Goal: Transaction & Acquisition: Register for event/course

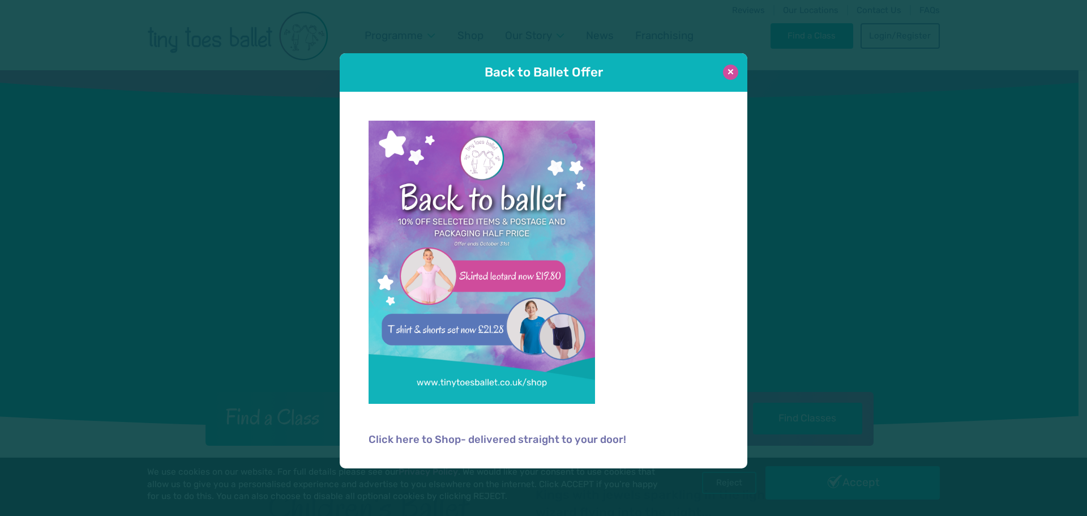
click at [728, 75] on button at bounding box center [730, 72] width 15 height 15
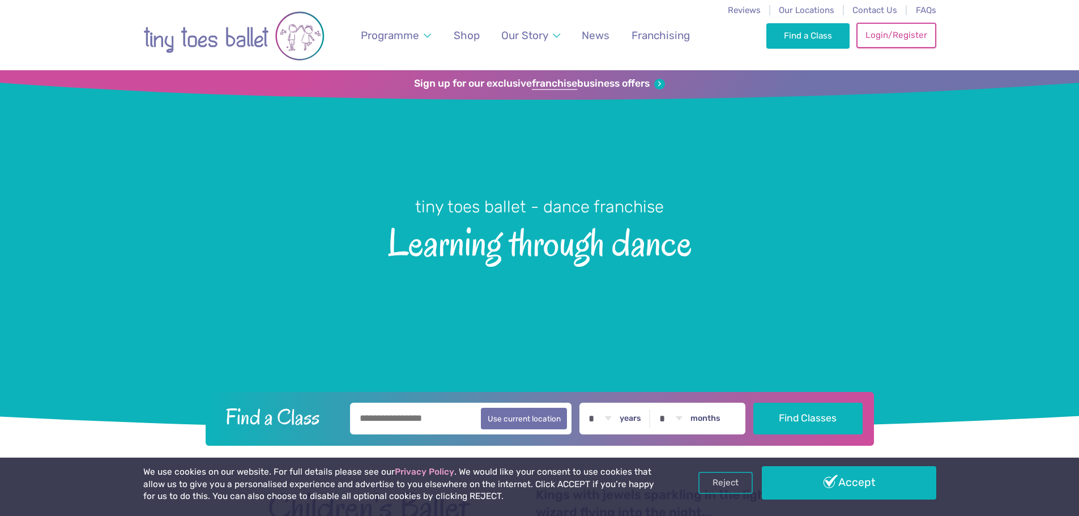
click at [885, 42] on link "Login/Register" at bounding box center [895, 35] width 79 height 25
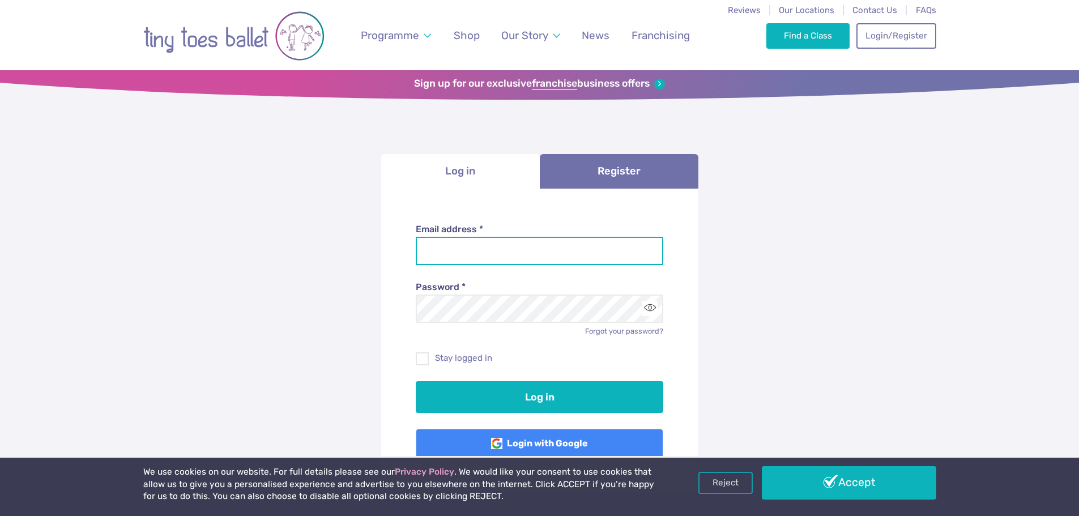
click at [478, 242] on input "Email address *" at bounding box center [539, 251] width 247 height 28
type input "**********"
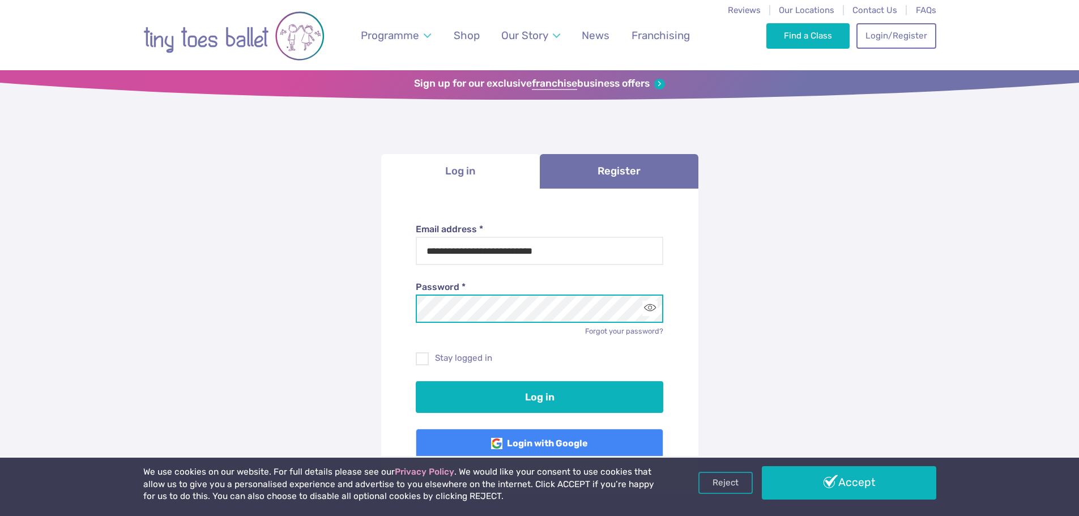
click at [416, 381] on button "Log in" at bounding box center [539, 397] width 247 height 32
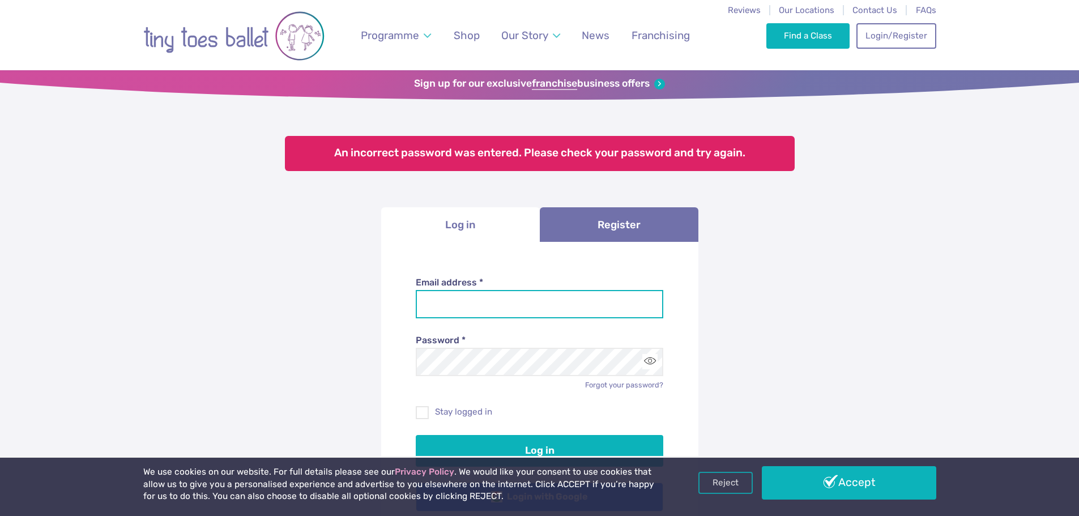
click at [527, 307] on input "Email address *" at bounding box center [539, 304] width 247 height 28
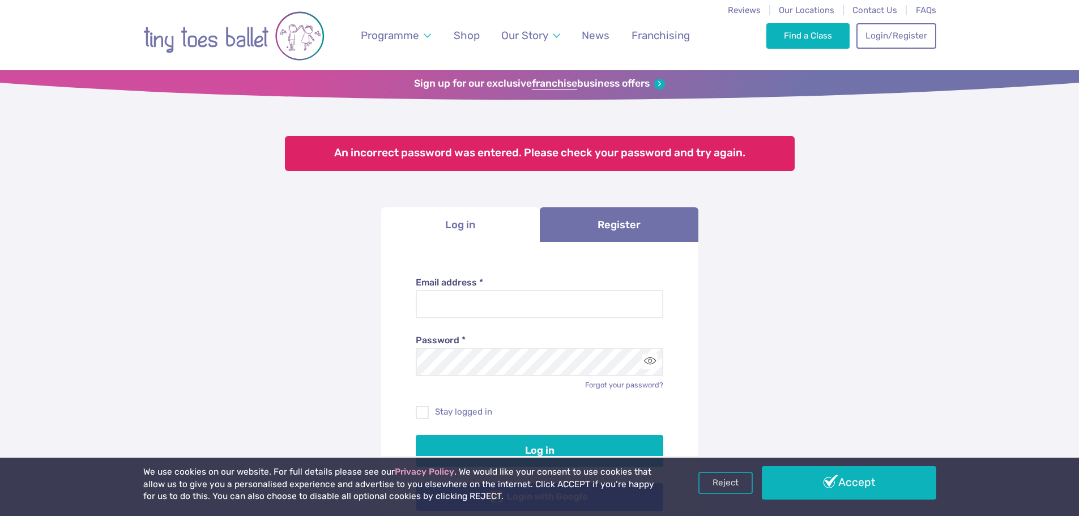
click at [473, 216] on li "Log in" at bounding box center [460, 224] width 159 height 35
click at [464, 224] on li "Log in" at bounding box center [460, 224] width 159 height 35
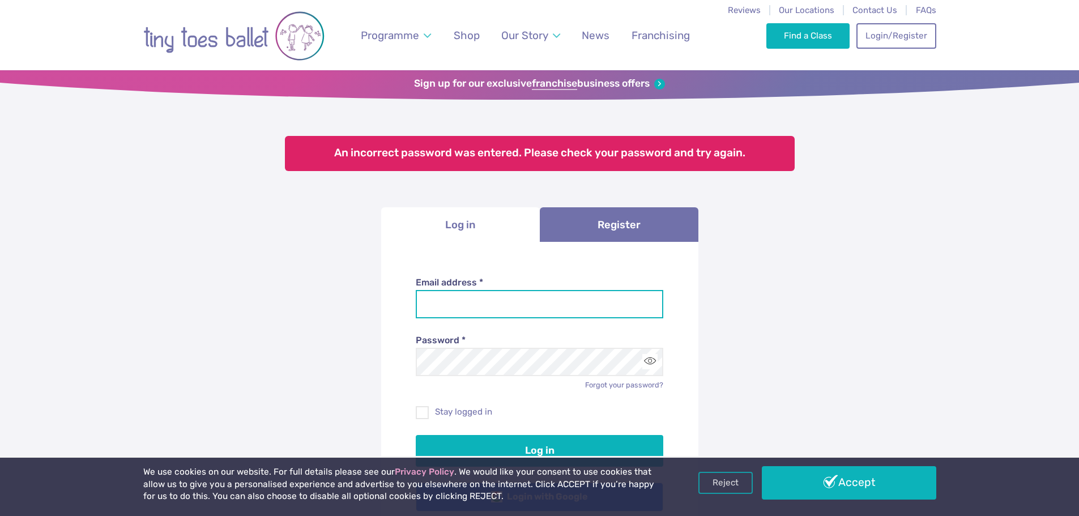
click at [513, 313] on input "Email address *" at bounding box center [539, 304] width 247 height 28
type input "**********"
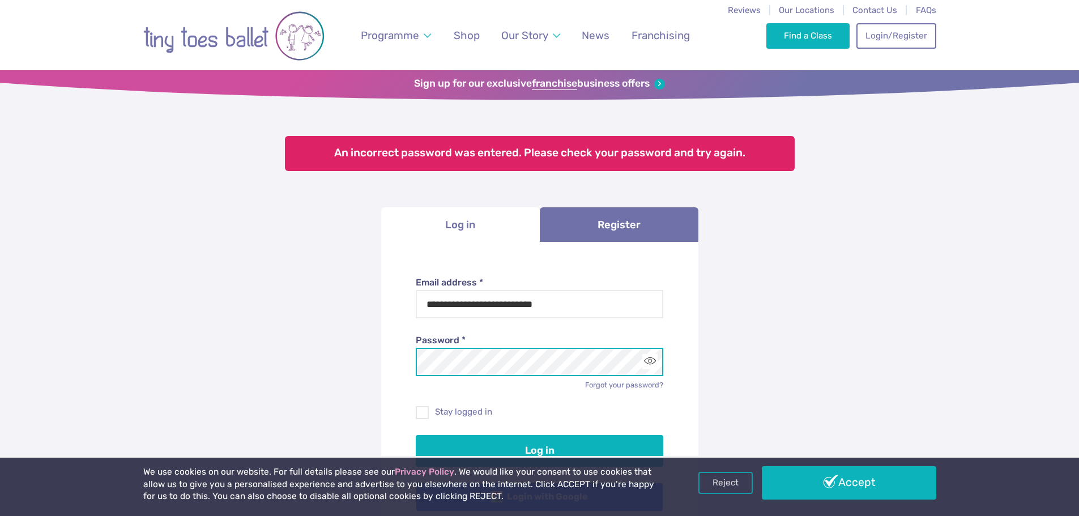
click at [416, 435] on button "Log in" at bounding box center [539, 451] width 247 height 32
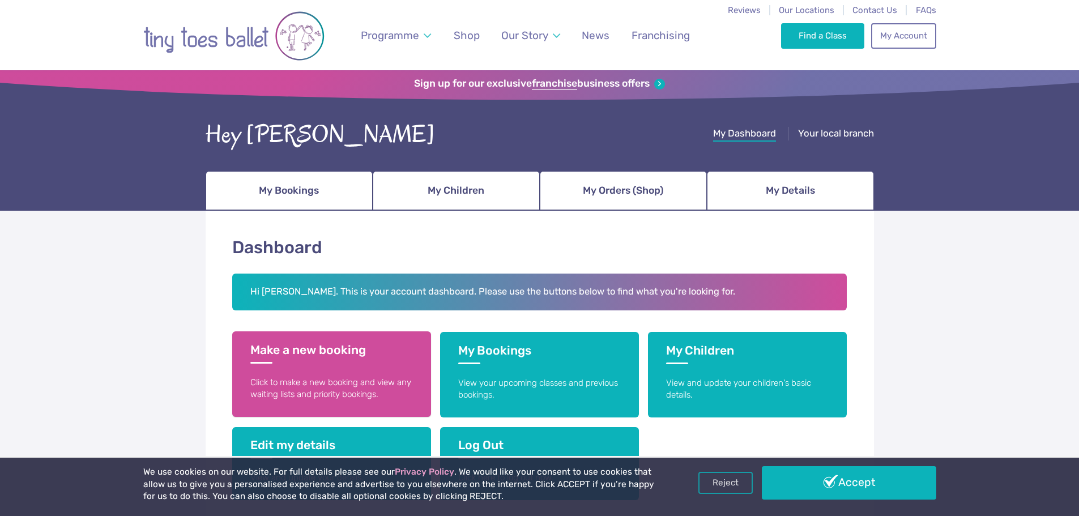
click at [366, 365] on link "Make a new booking Click to make a new booking and view any waiting lists and p…" at bounding box center [331, 374] width 199 height 86
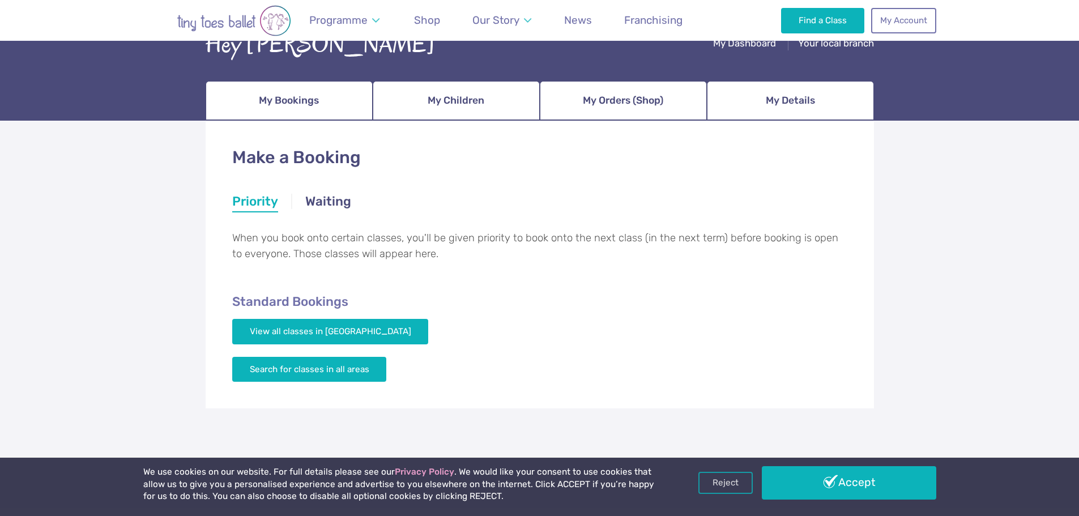
scroll to position [113, 0]
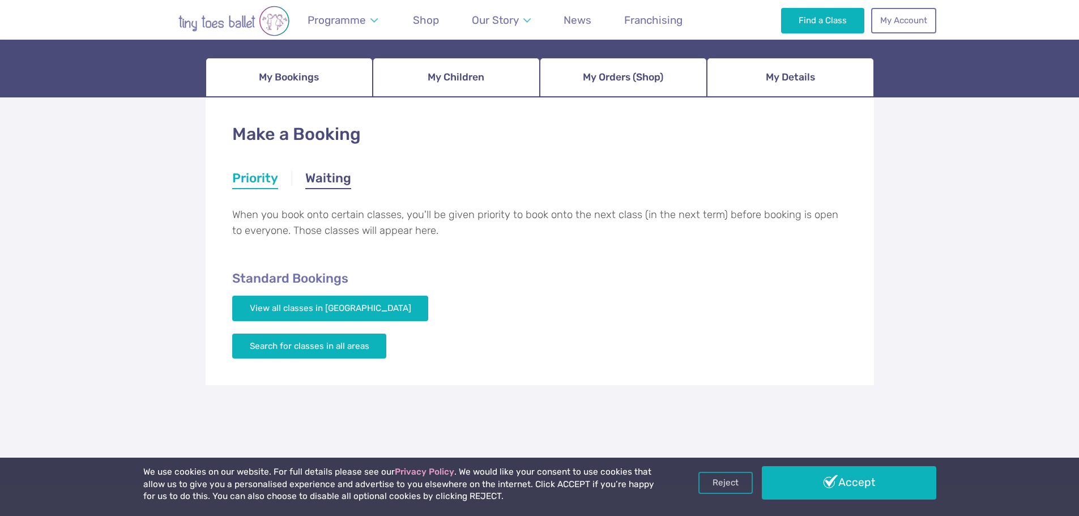
click at [314, 176] on link "Waiting" at bounding box center [328, 179] width 46 height 20
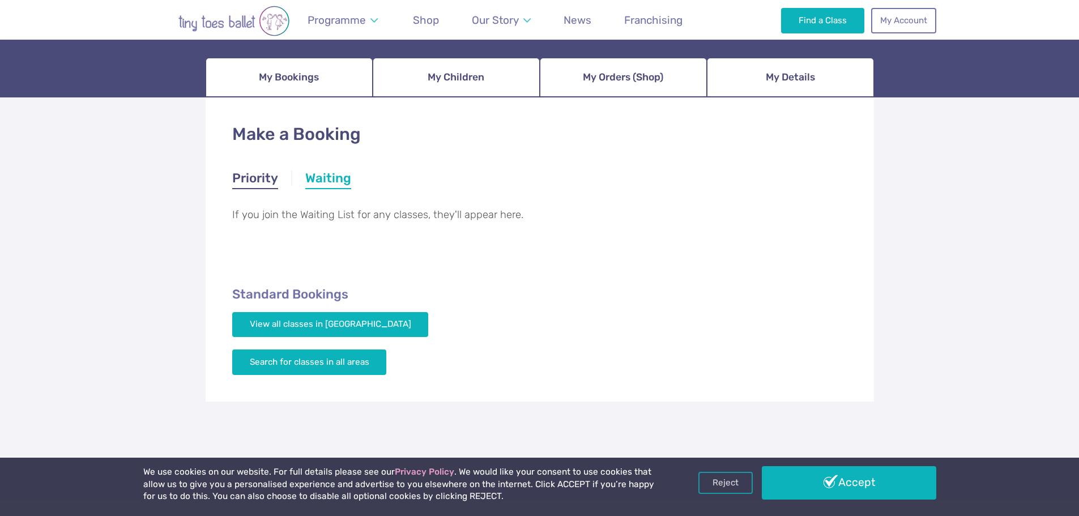
click at [260, 176] on link "Priority" at bounding box center [255, 179] width 46 height 20
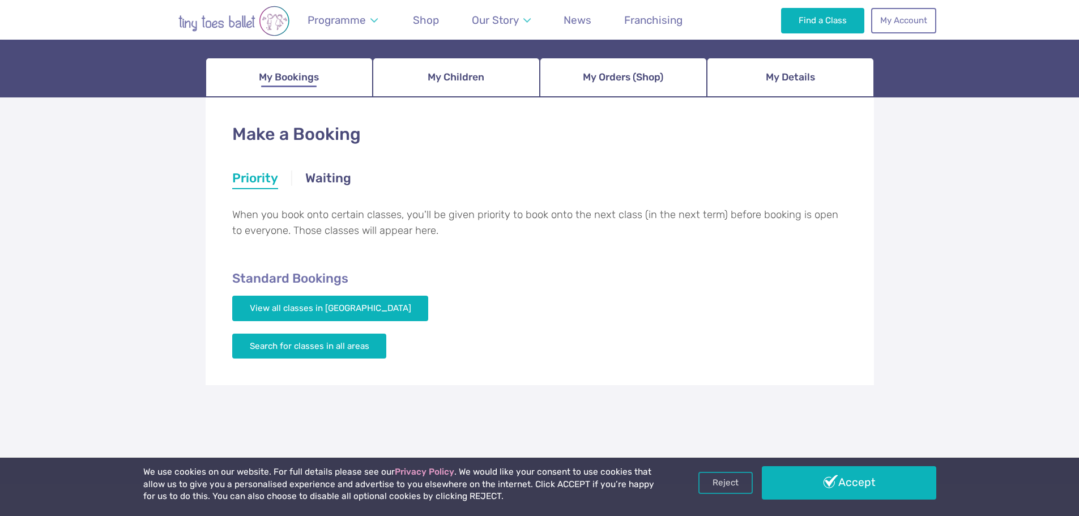
click at [315, 85] on span "My Bookings" at bounding box center [289, 77] width 60 height 20
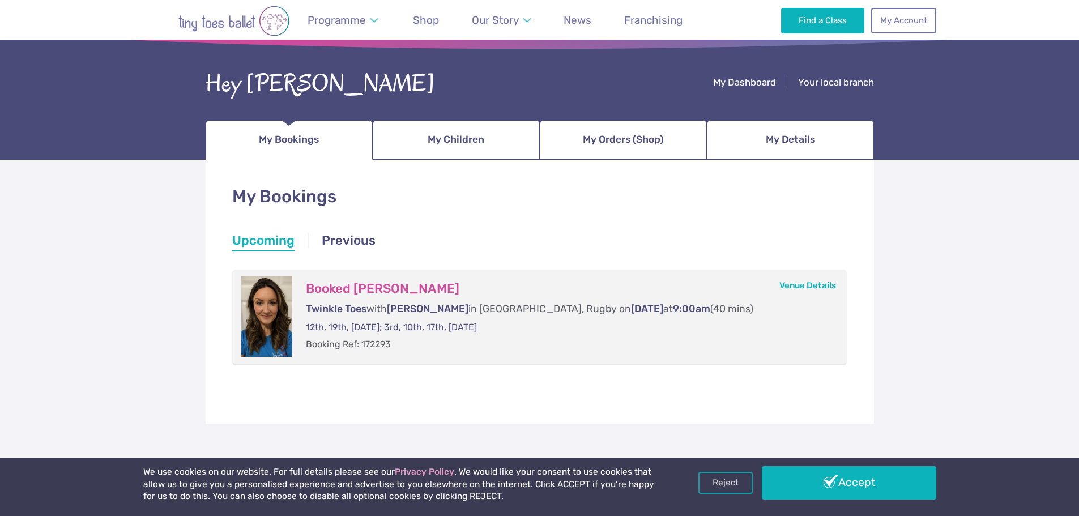
scroll to position [113, 0]
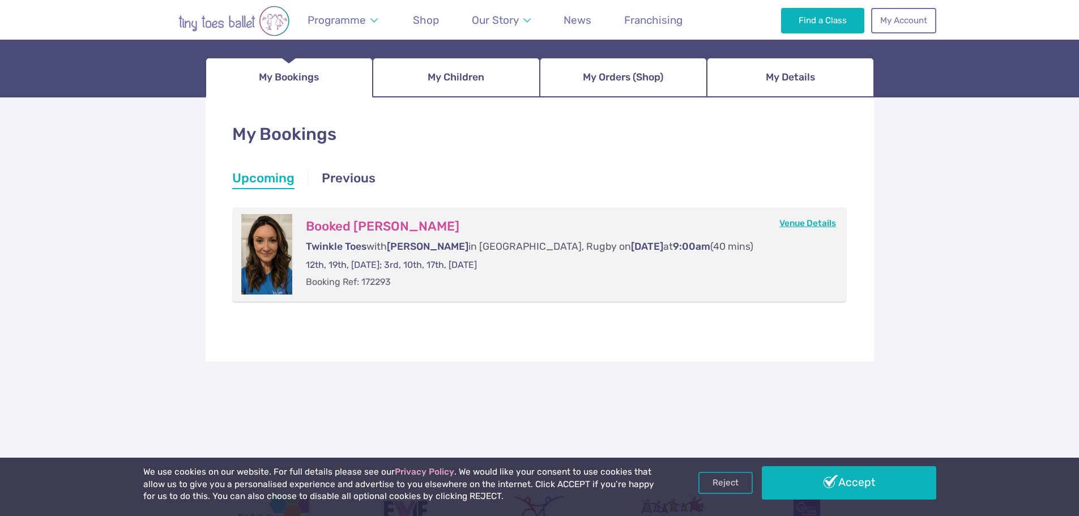
click at [806, 224] on link "Venue Details" at bounding box center [807, 223] width 57 height 10
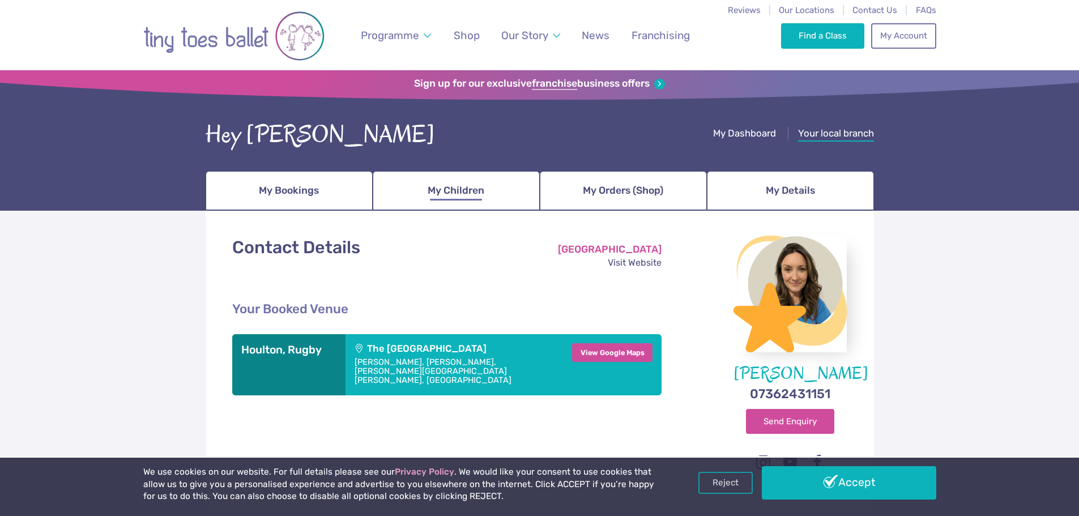
click at [454, 196] on span "My Children" at bounding box center [456, 191] width 57 height 20
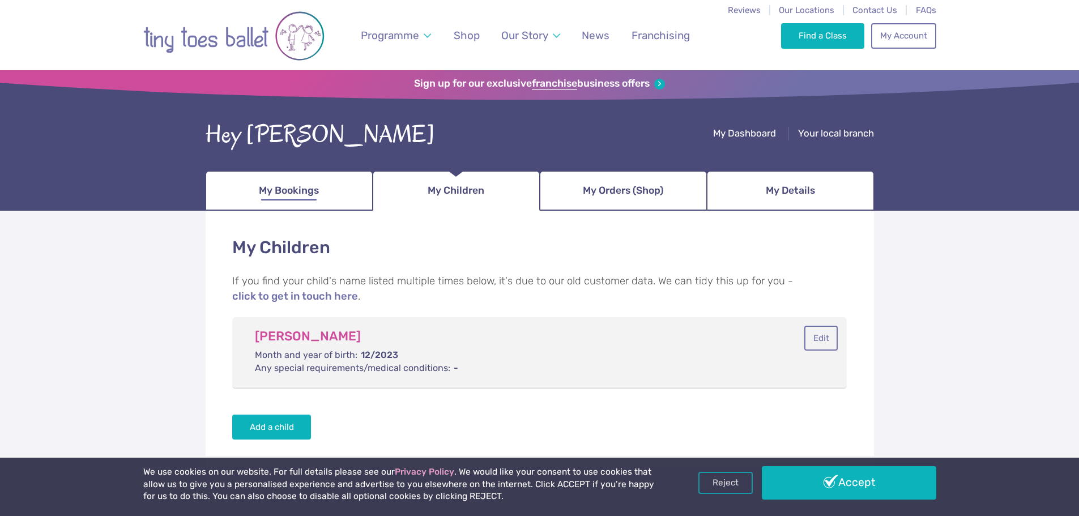
click at [293, 194] on span "My Bookings" at bounding box center [289, 191] width 60 height 20
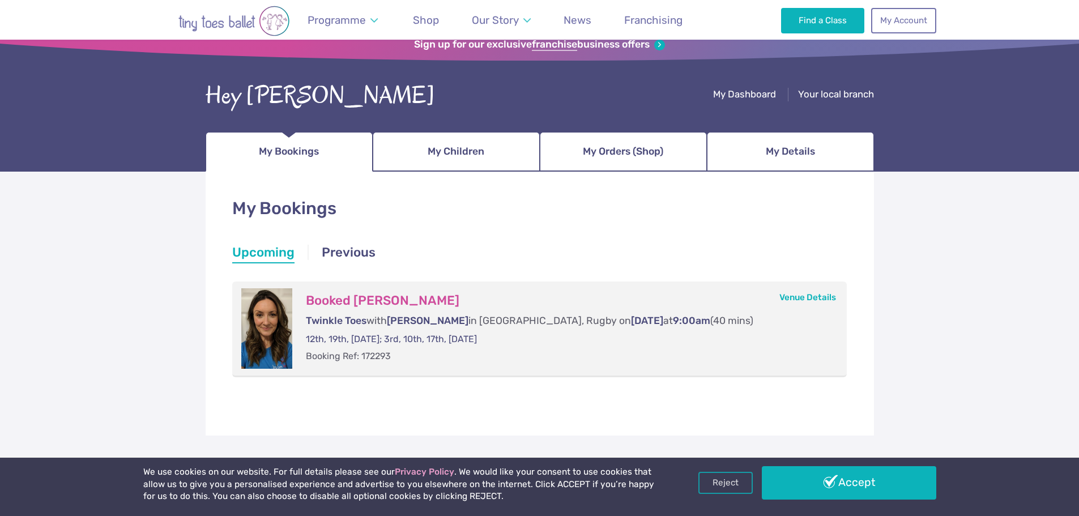
scroll to position [113, 0]
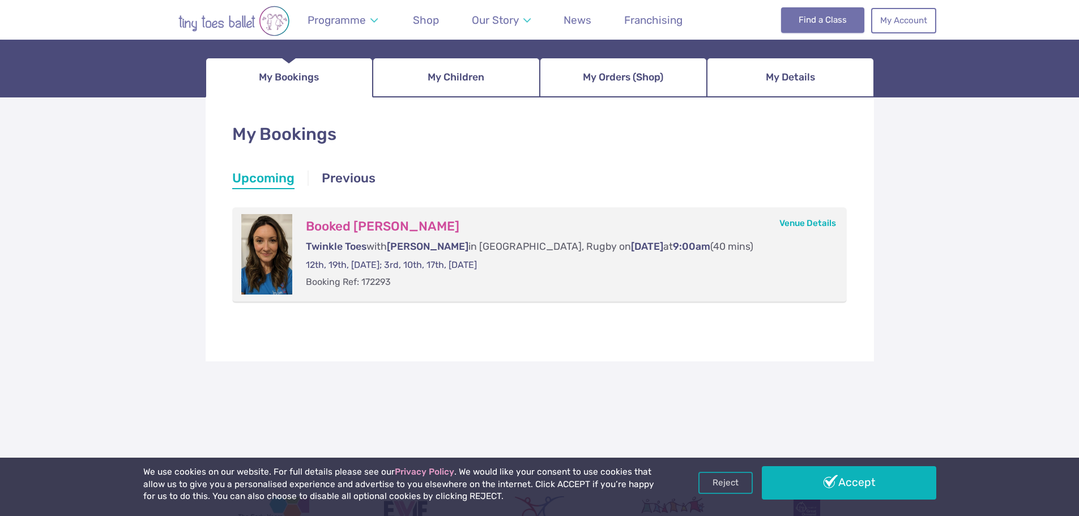
click at [800, 21] on link "Find a Class" at bounding box center [822, 19] width 83 height 25
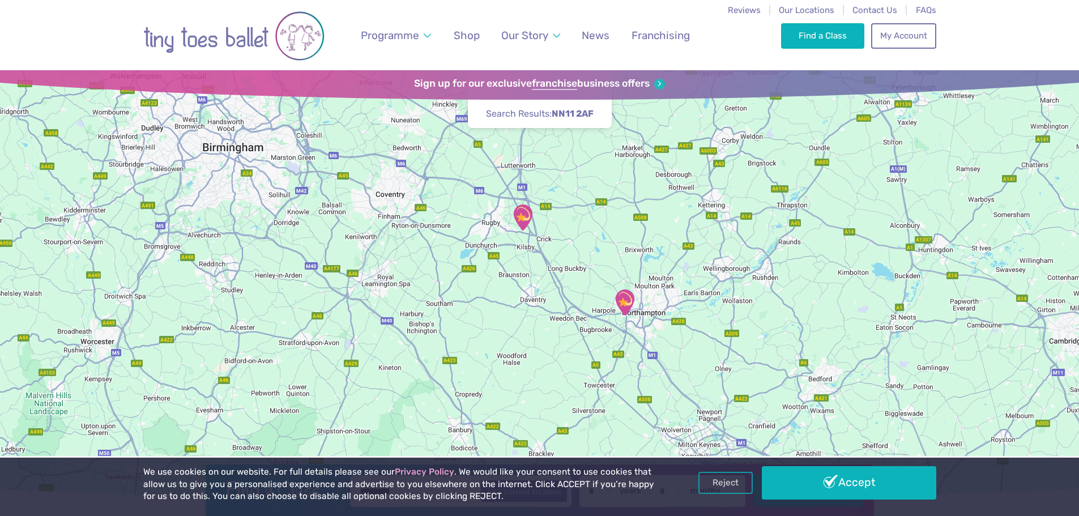
click at [519, 206] on img "The Barn Community Centre" at bounding box center [522, 217] width 37 height 37
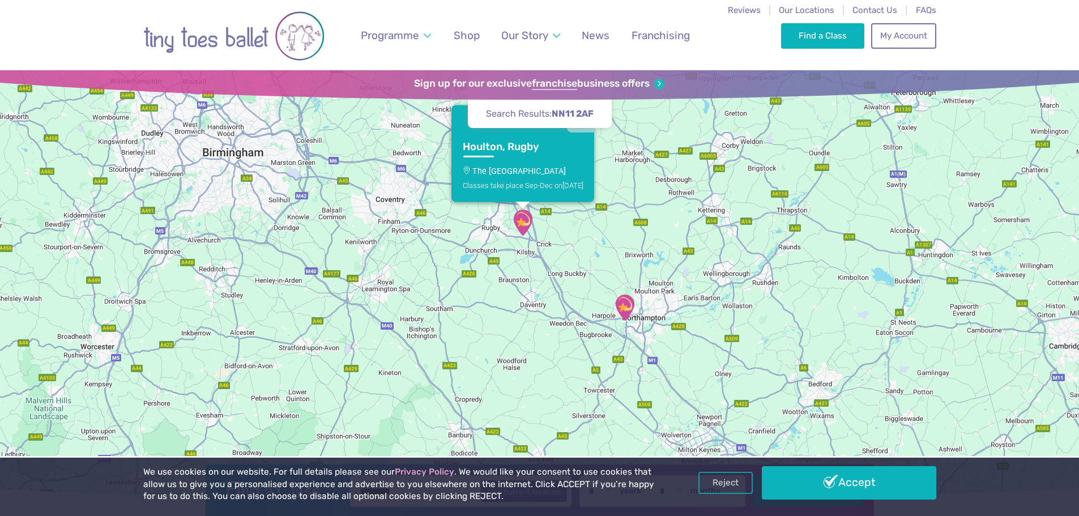
click at [511, 163] on link "Houlton, Rugby The Barn Community Centre Classes take place Sep-Dec on Friday" at bounding box center [522, 168] width 143 height 70
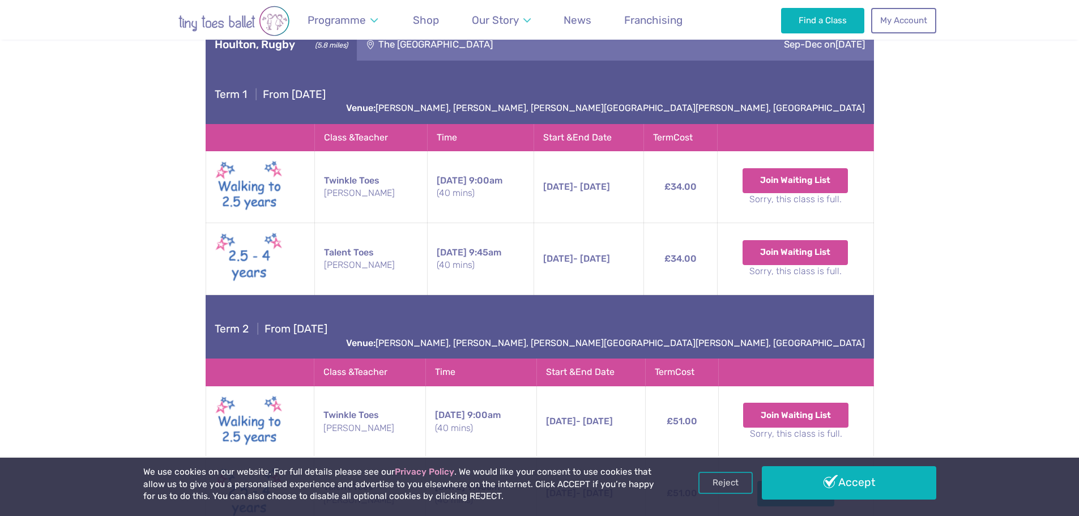
scroll to position [506, 0]
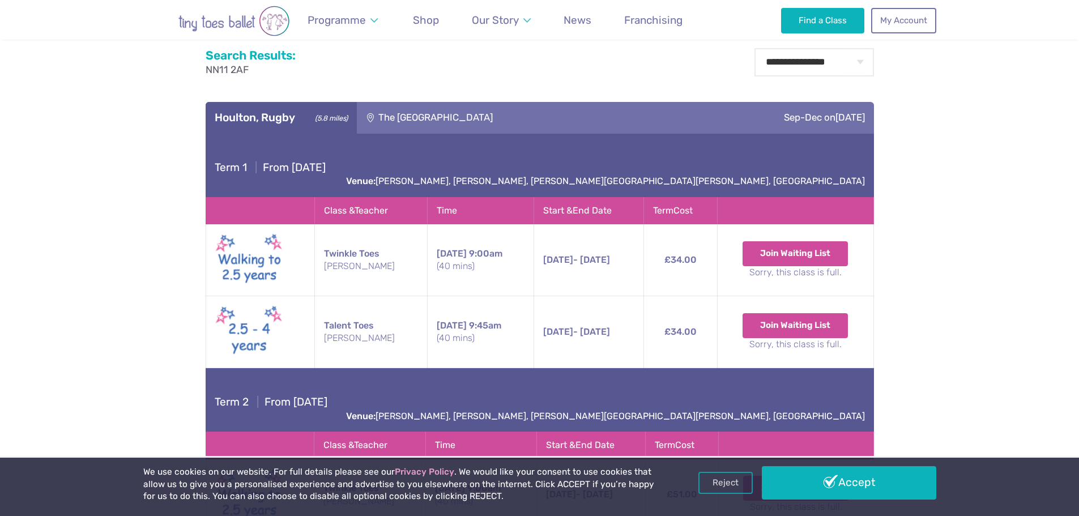
click at [379, 116] on div "The Barn Community Centre" at bounding box center [511, 118] width 308 height 32
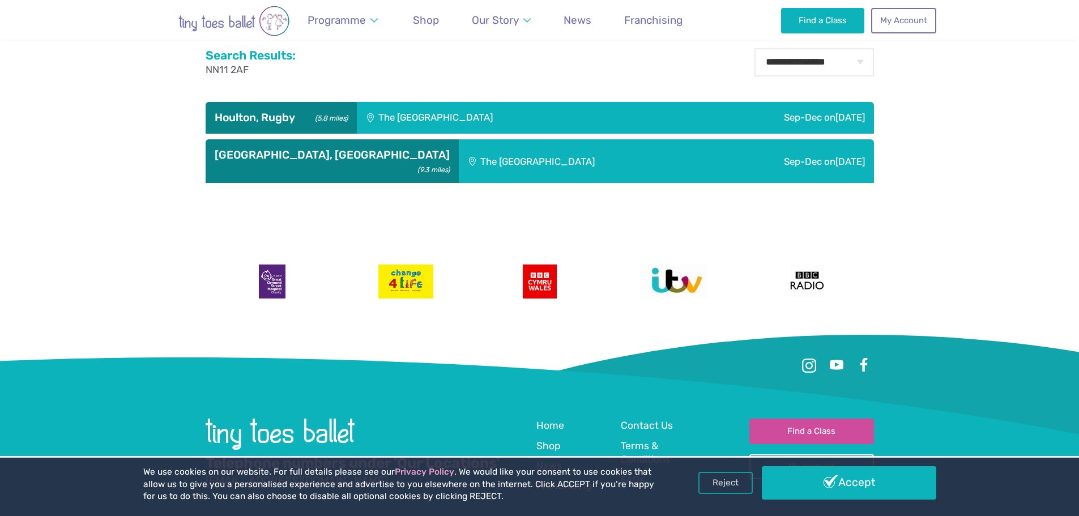
click at [297, 110] on div "Houlton, Rugby (5.8 miles)" at bounding box center [281, 118] width 151 height 32
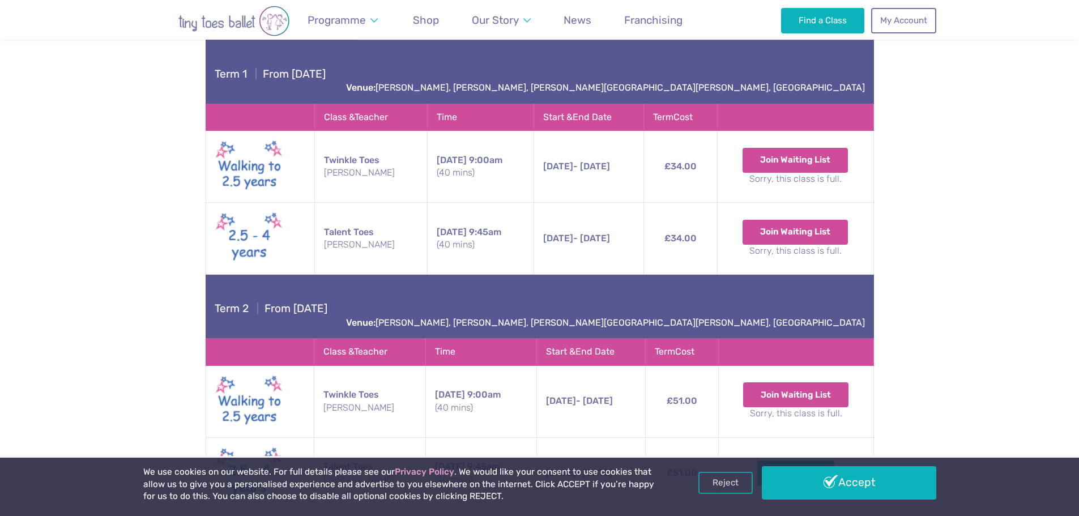
scroll to position [619, 0]
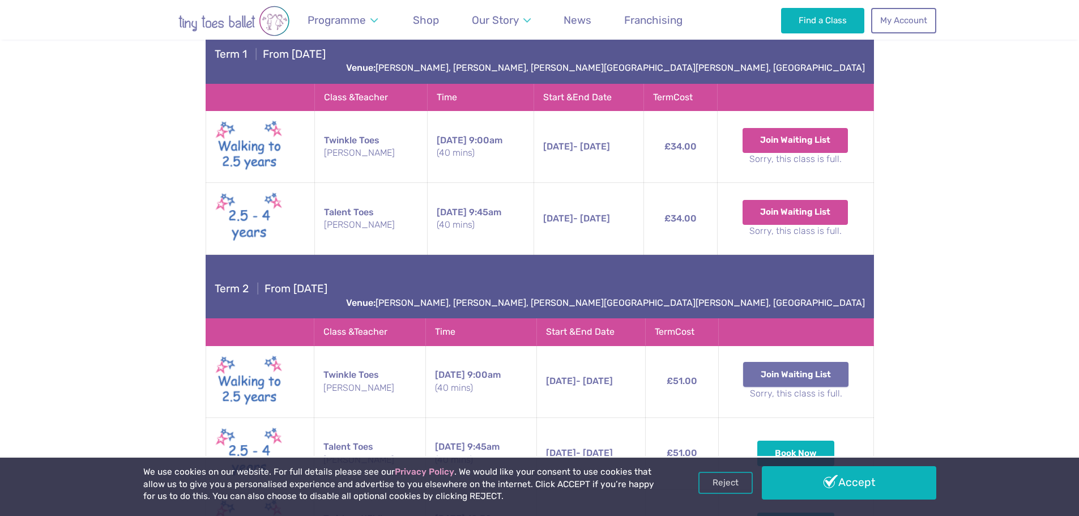
click at [801, 362] on button "Join Waiting List" at bounding box center [795, 374] width 105 height 25
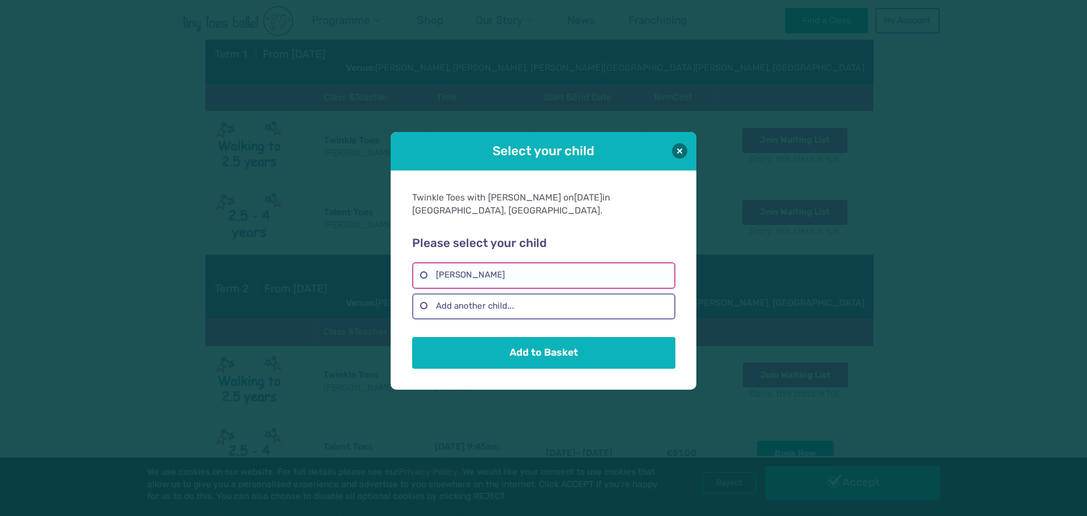
click at [510, 275] on label "[PERSON_NAME]" at bounding box center [543, 275] width 263 height 26
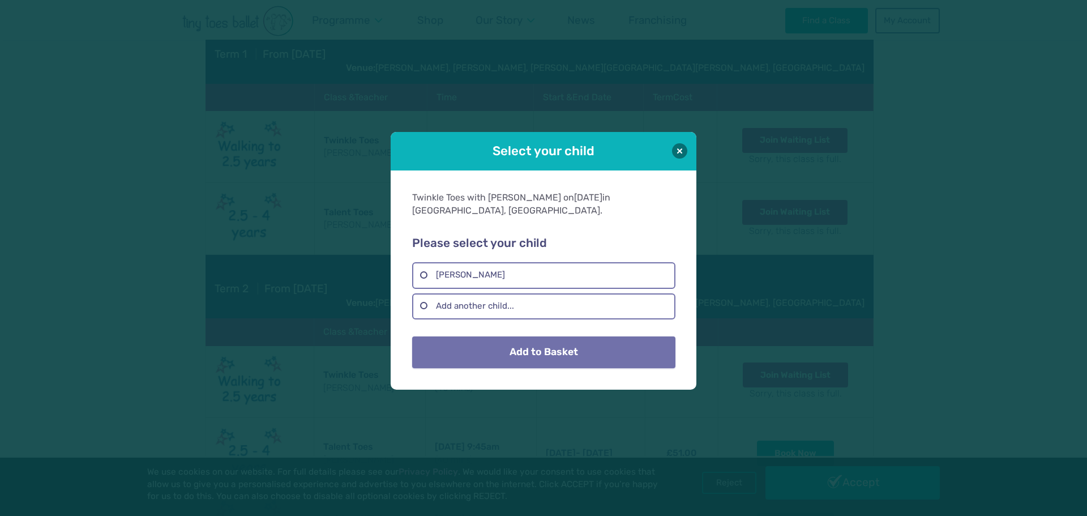
click at [521, 347] on button "Add to Basket" at bounding box center [543, 352] width 263 height 32
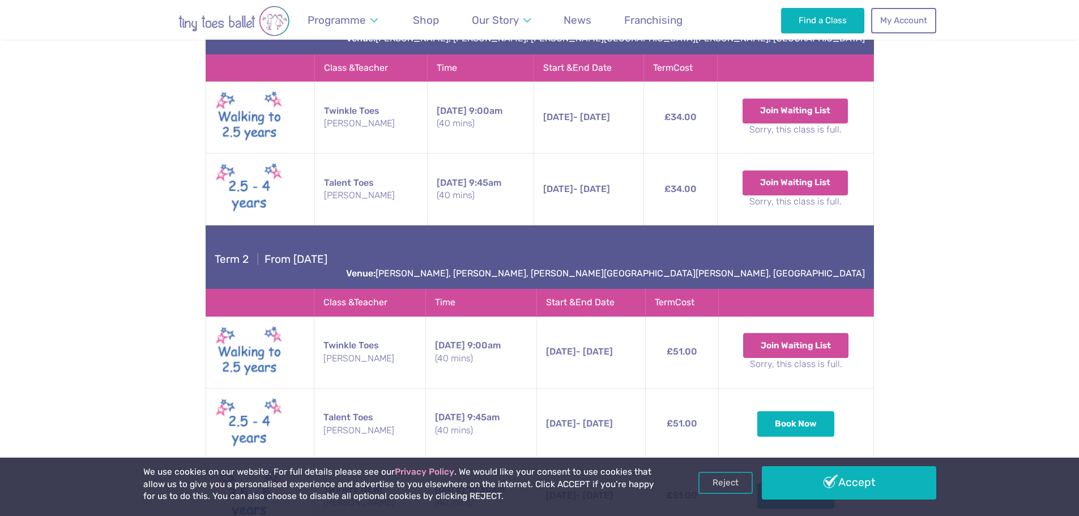
scroll to position [676, 0]
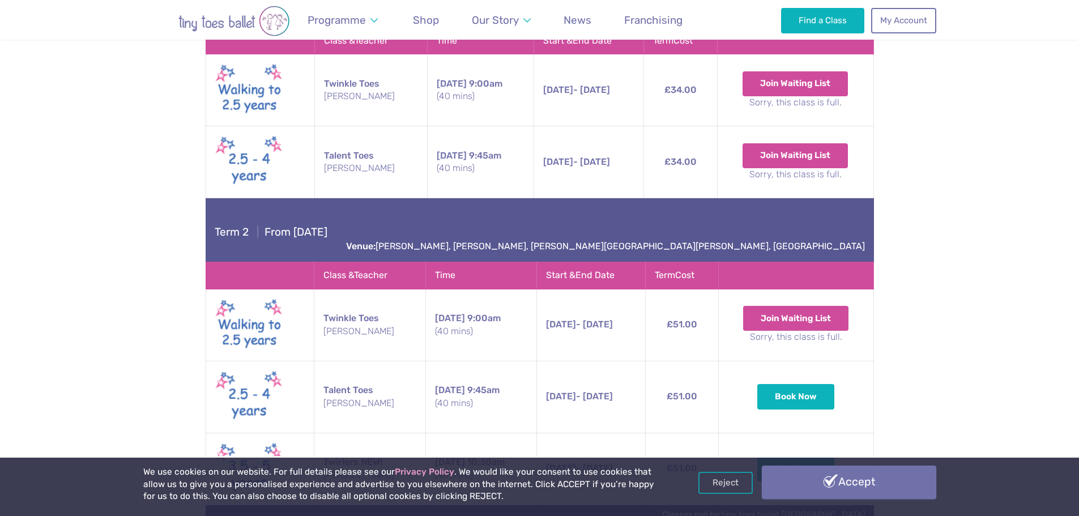
click at [834, 493] on link "Accept" at bounding box center [849, 482] width 174 height 33
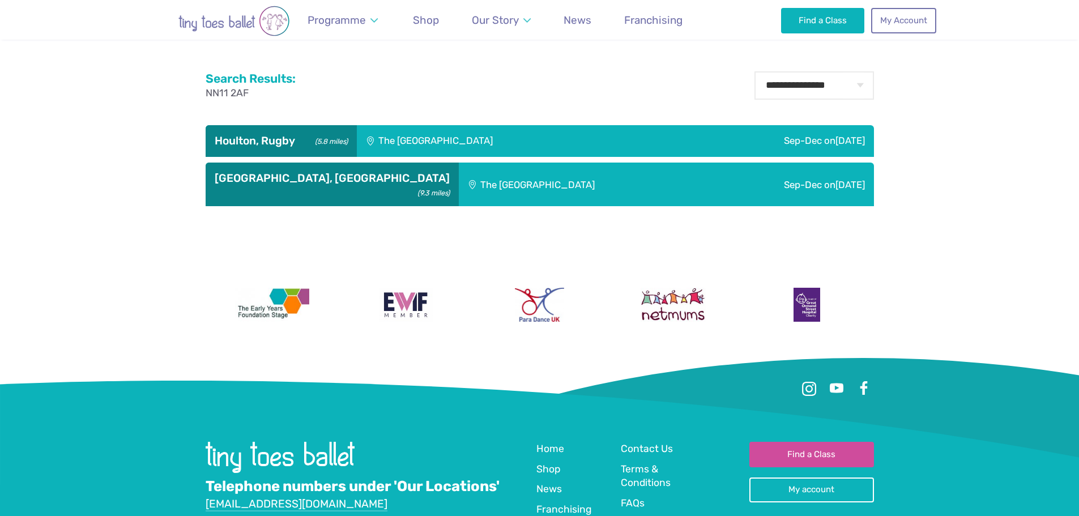
scroll to position [408, 0]
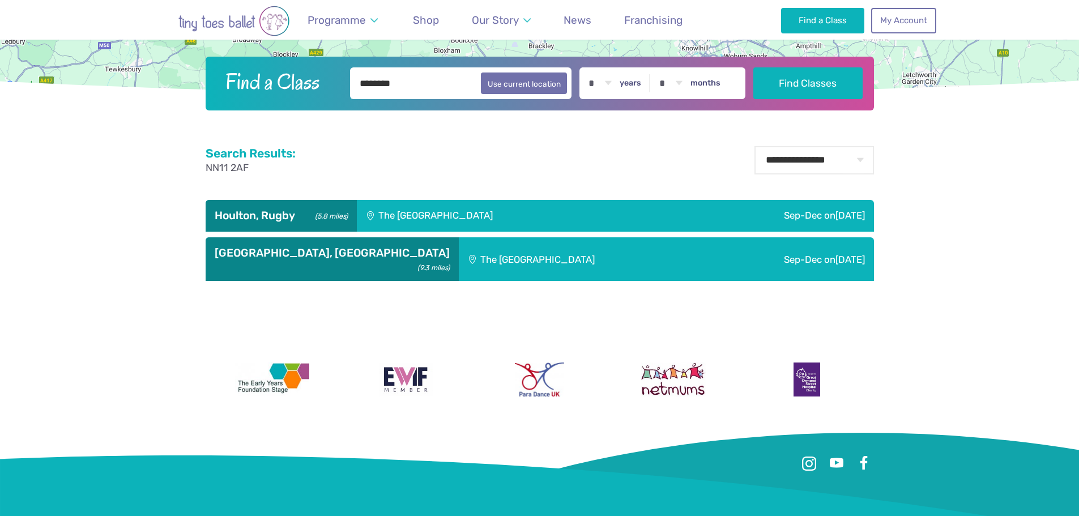
click at [299, 206] on div "Houlton, Rugby (5.8 miles)" at bounding box center [281, 216] width 151 height 32
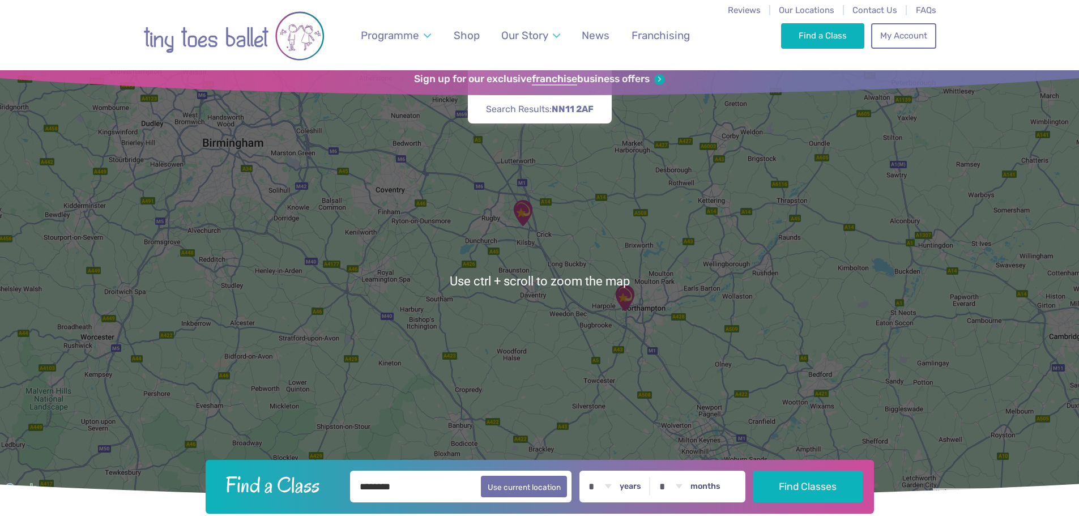
scroll to position [0, 0]
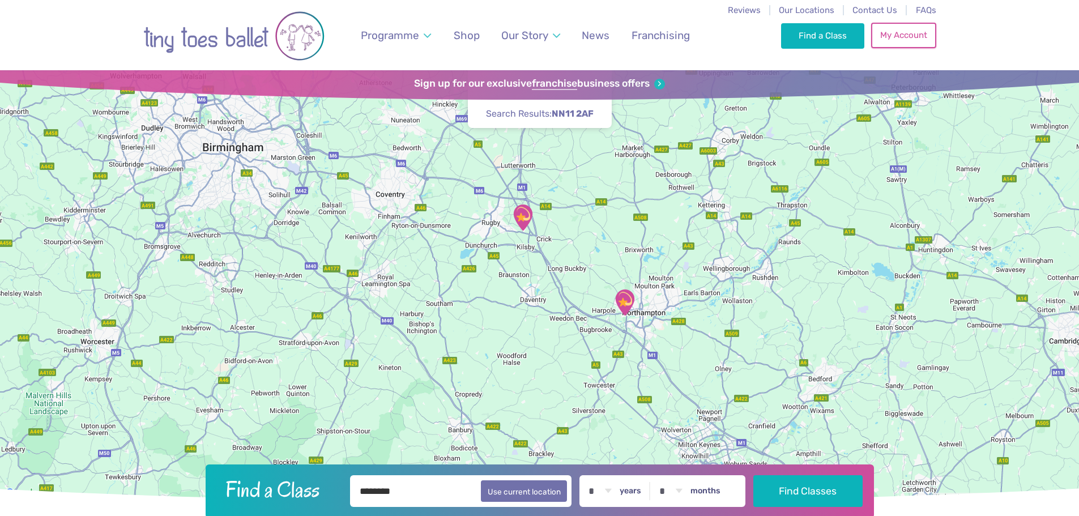
click at [894, 43] on link "My Account" at bounding box center [903, 35] width 65 height 25
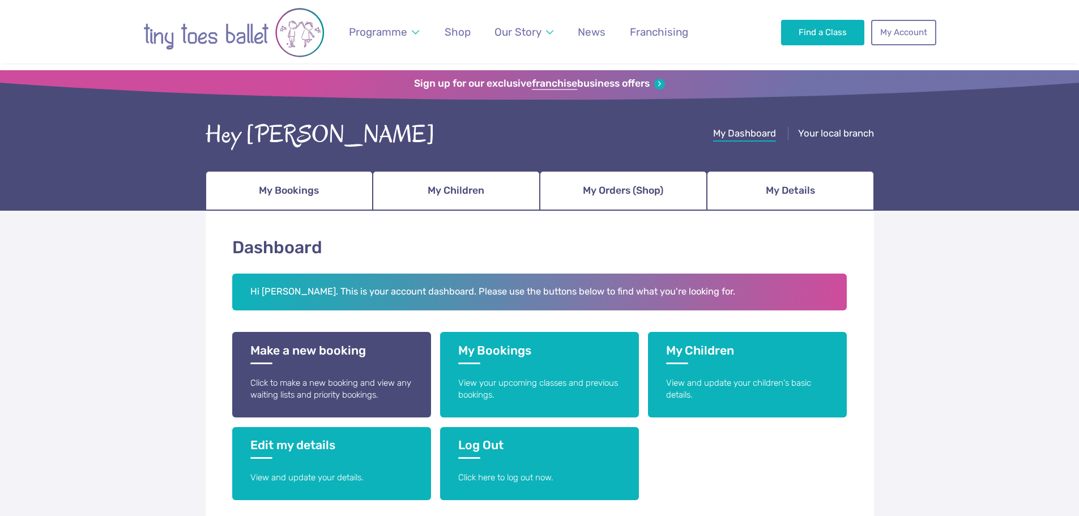
scroll to position [113, 0]
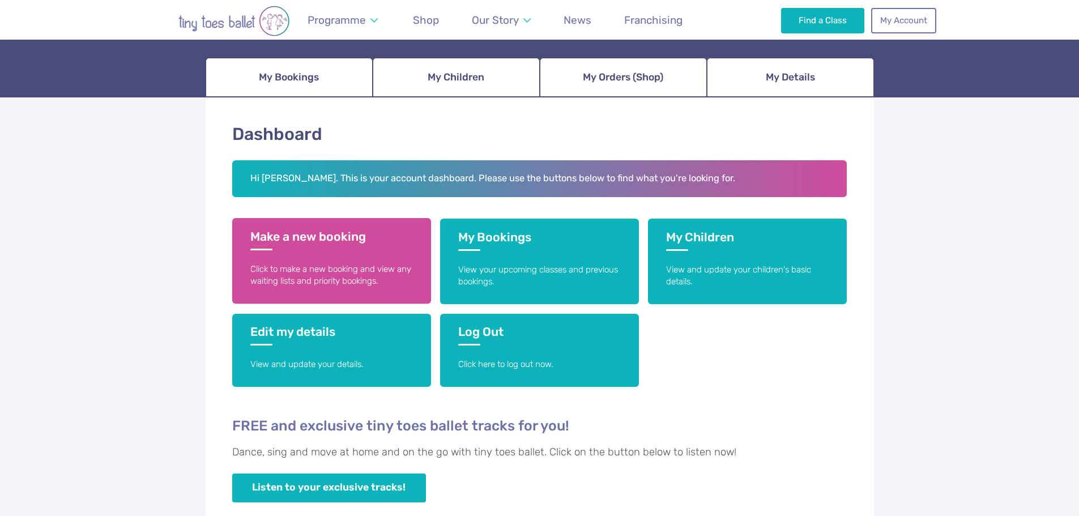
click at [332, 254] on link "Make a new booking Click to make a new booking and view any waiting lists and p…" at bounding box center [331, 261] width 199 height 86
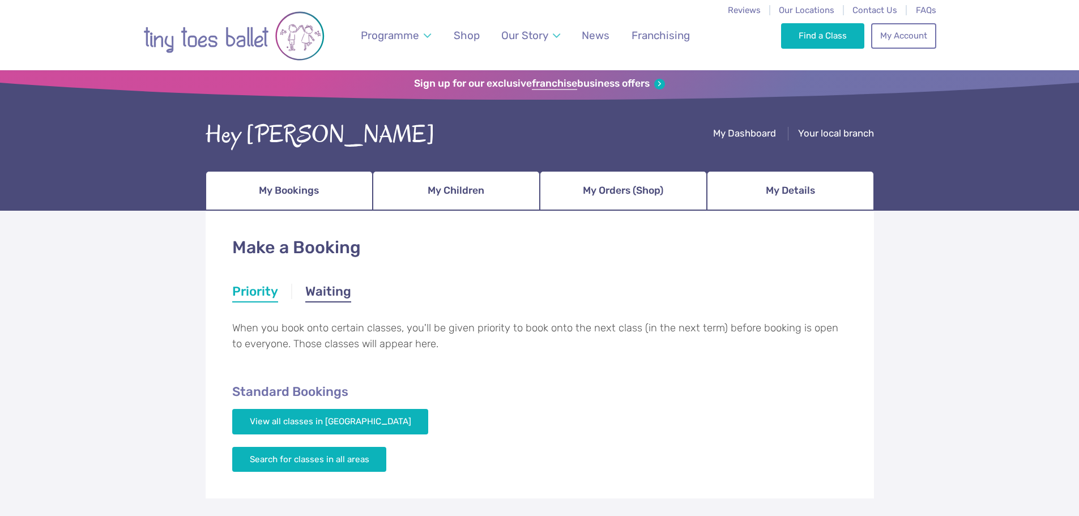
click at [334, 294] on link "Waiting" at bounding box center [328, 293] width 46 height 20
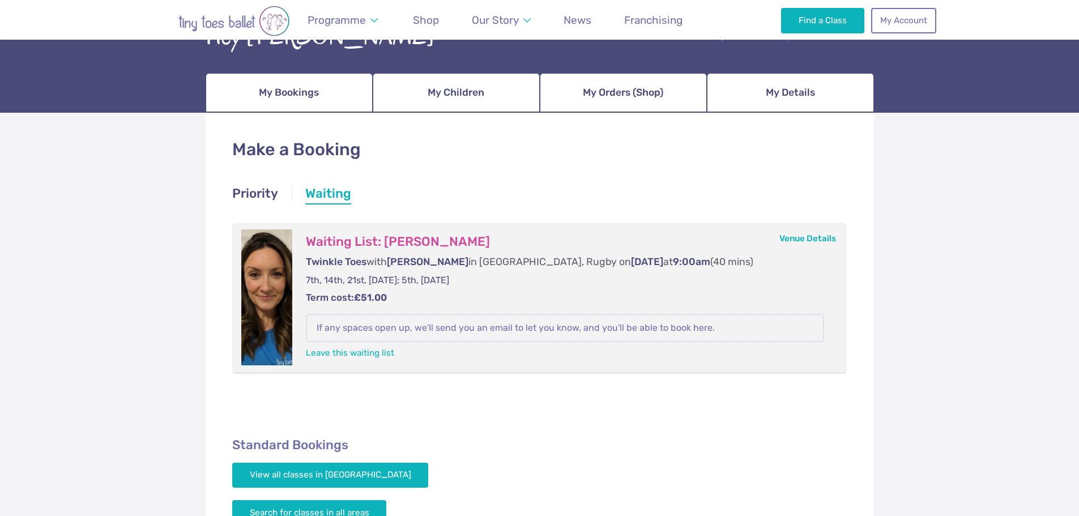
scroll to position [113, 0]
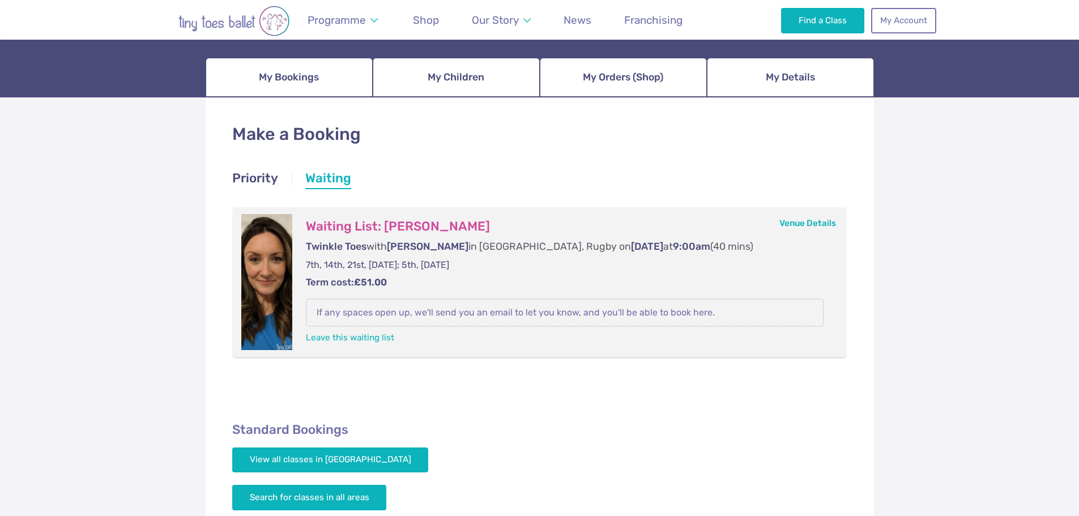
click at [941, 307] on div "Make a Booking Priority Waiting Priority Priority When you book onto certain cl…" at bounding box center [539, 366] width 1079 height 539
click at [256, 185] on link "Priority" at bounding box center [255, 179] width 46 height 20
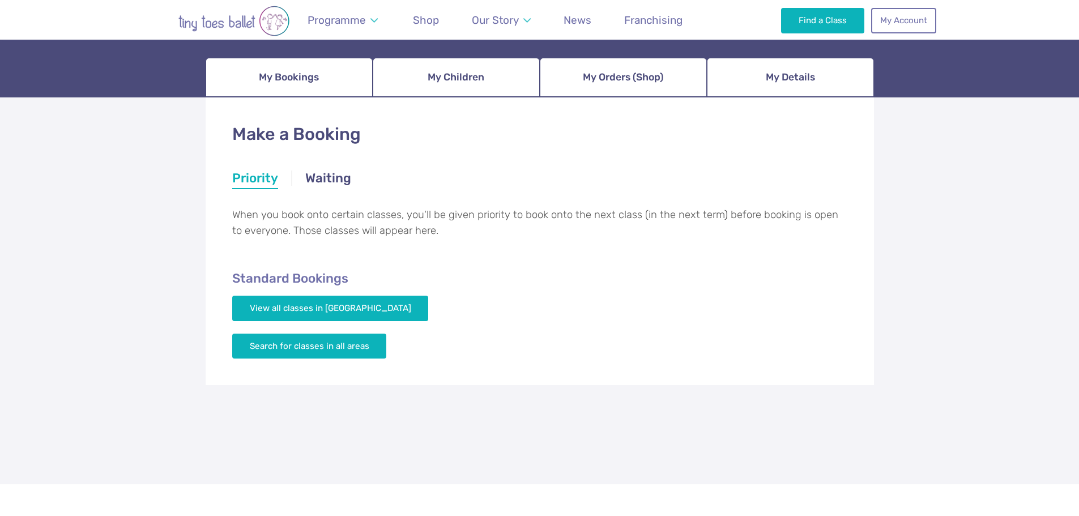
click at [741, 283] on h2 "Standard Bookings" at bounding box center [539, 279] width 615 height 16
click at [480, 79] on span "My Children" at bounding box center [456, 77] width 57 height 20
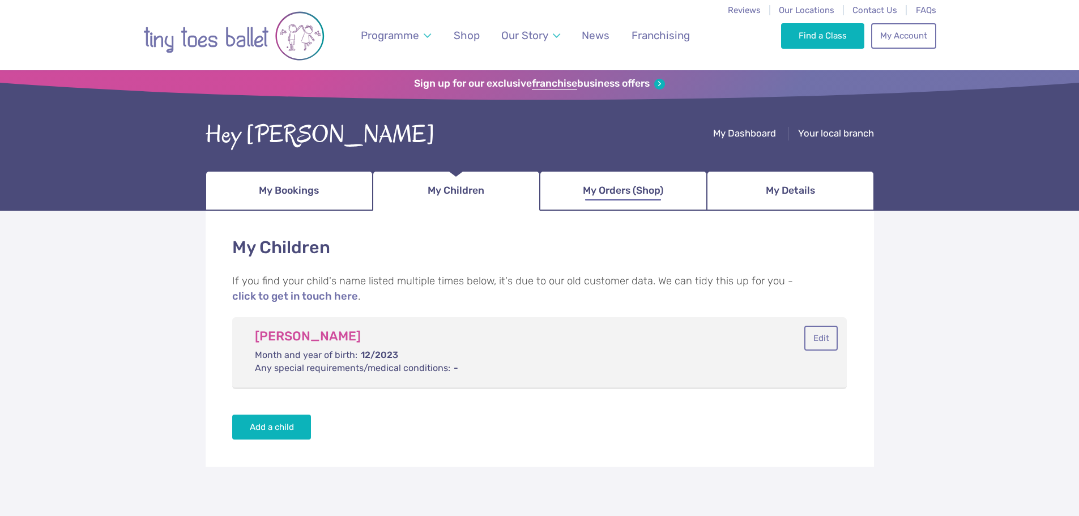
click at [634, 197] on span "My Orders (Shop)" at bounding box center [623, 191] width 80 height 20
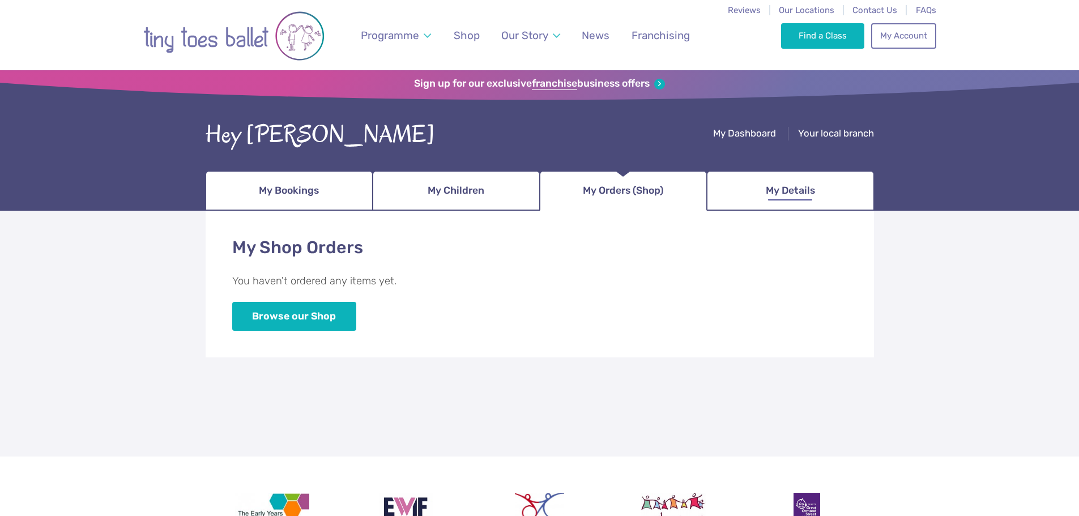
click at [758, 189] on link "My Details" at bounding box center [790, 191] width 167 height 40
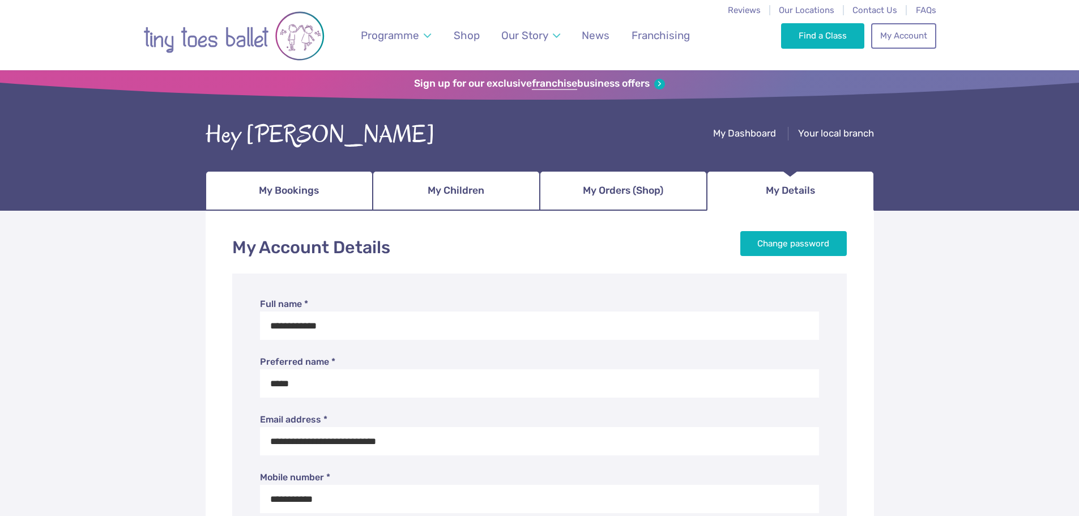
click at [300, 214] on div "**********" at bounding box center [540, 525] width 668 height 628
click at [309, 195] on span "My Bookings" at bounding box center [289, 191] width 60 height 20
